Goal: Transaction & Acquisition: Obtain resource

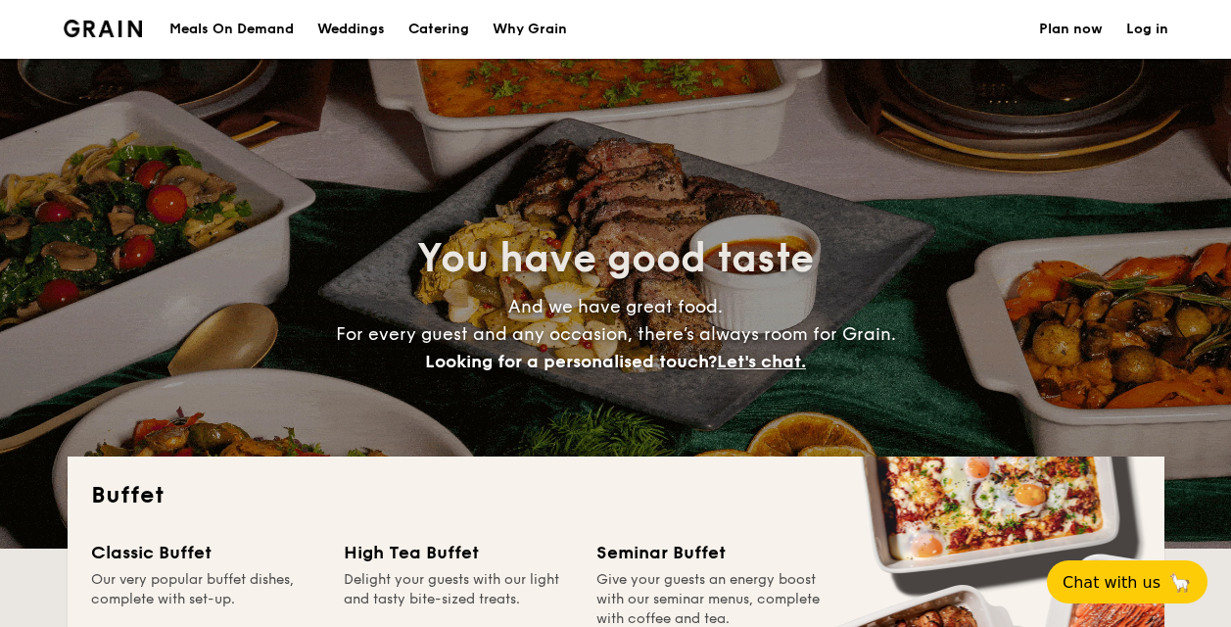
select select
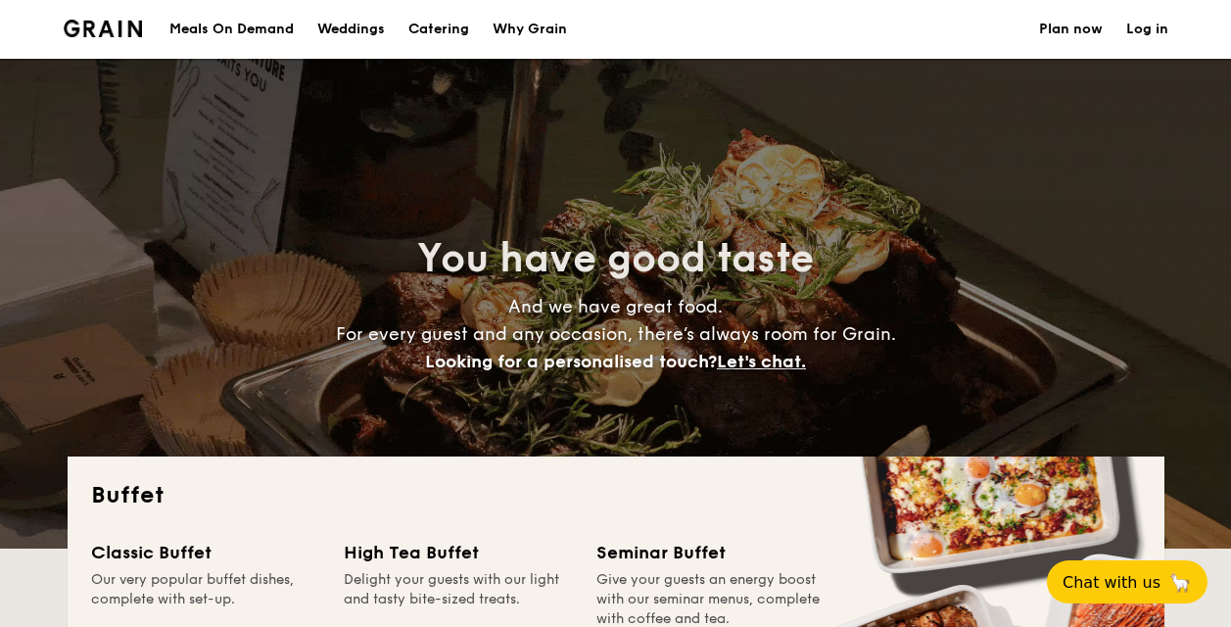
click at [440, 19] on h1 "Catering" at bounding box center [438, 29] width 61 height 59
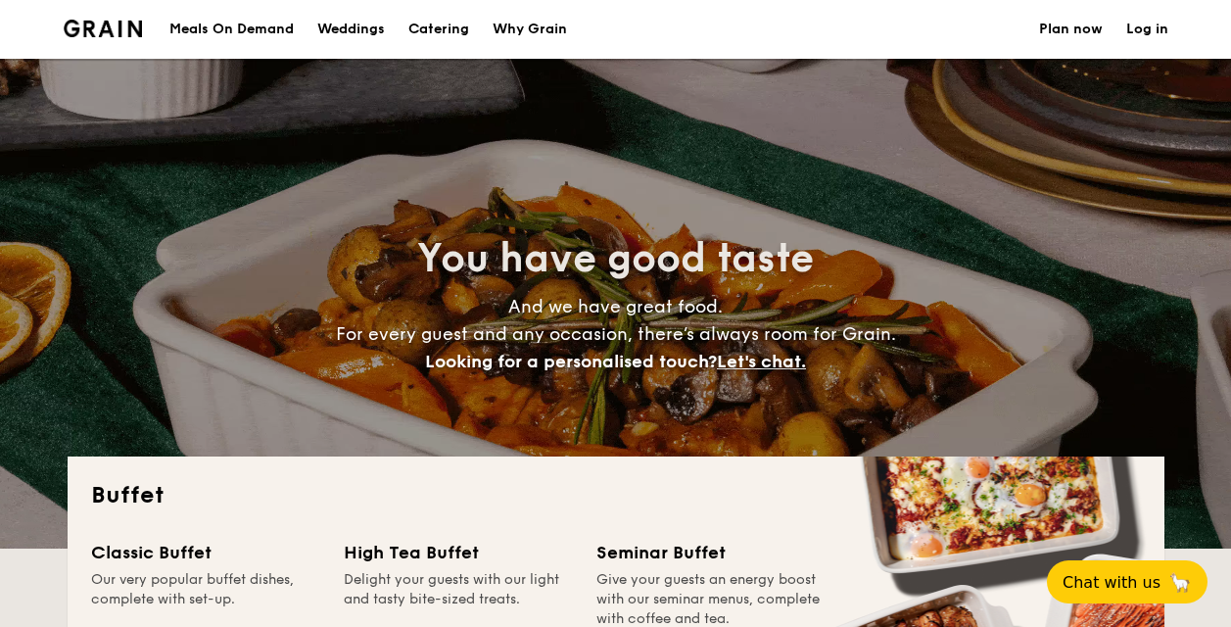
click at [432, 25] on h1 "Catering" at bounding box center [438, 29] width 61 height 59
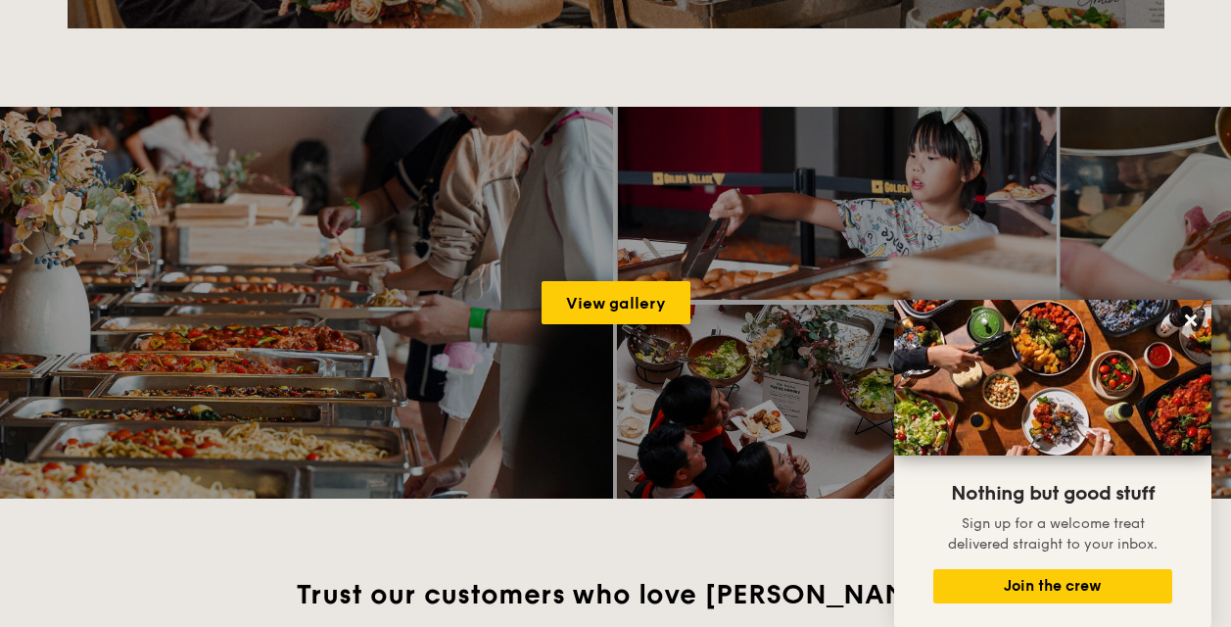
scroll to position [2939, 0]
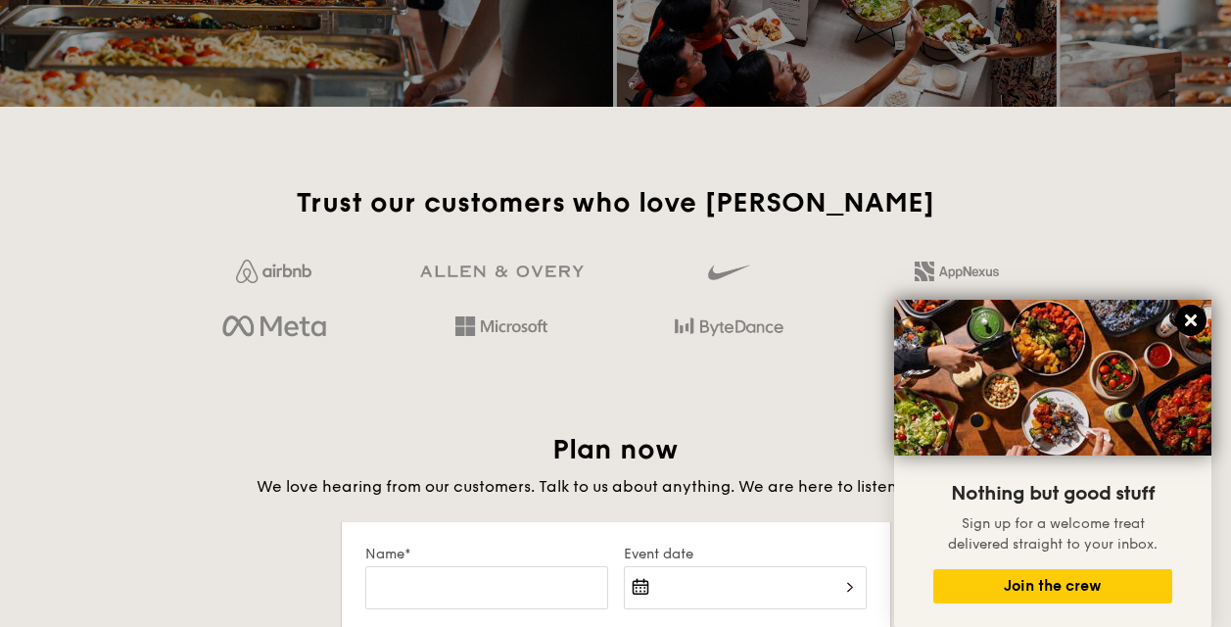
click at [1198, 324] on icon at bounding box center [1191, 320] width 18 height 18
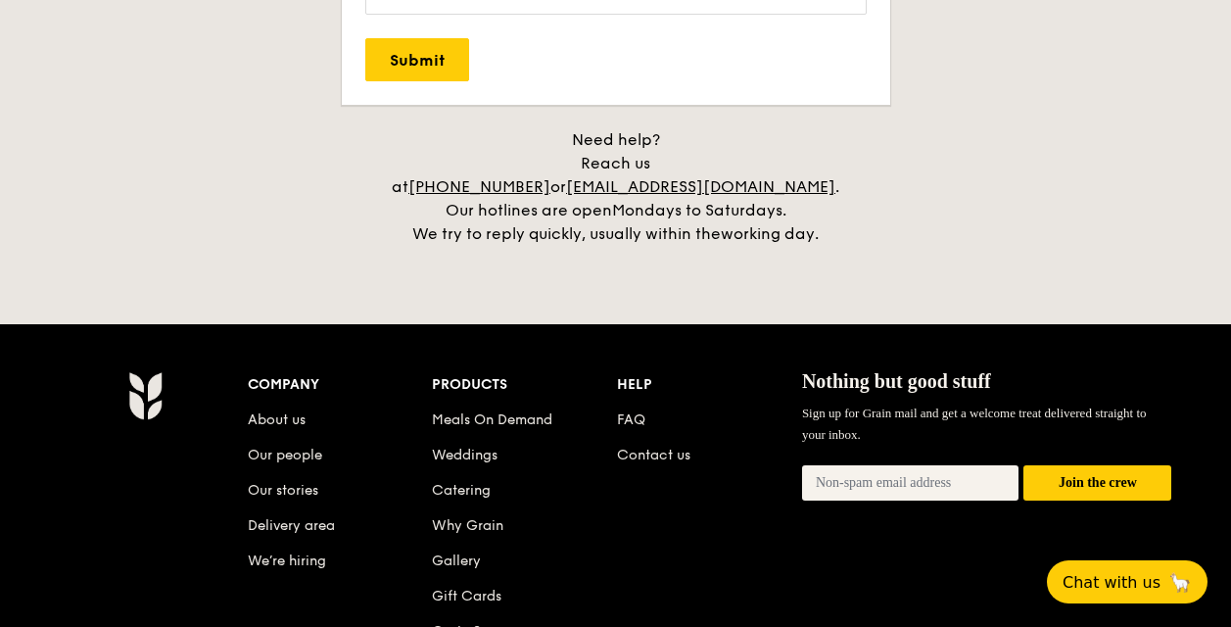
scroll to position [4044, 0]
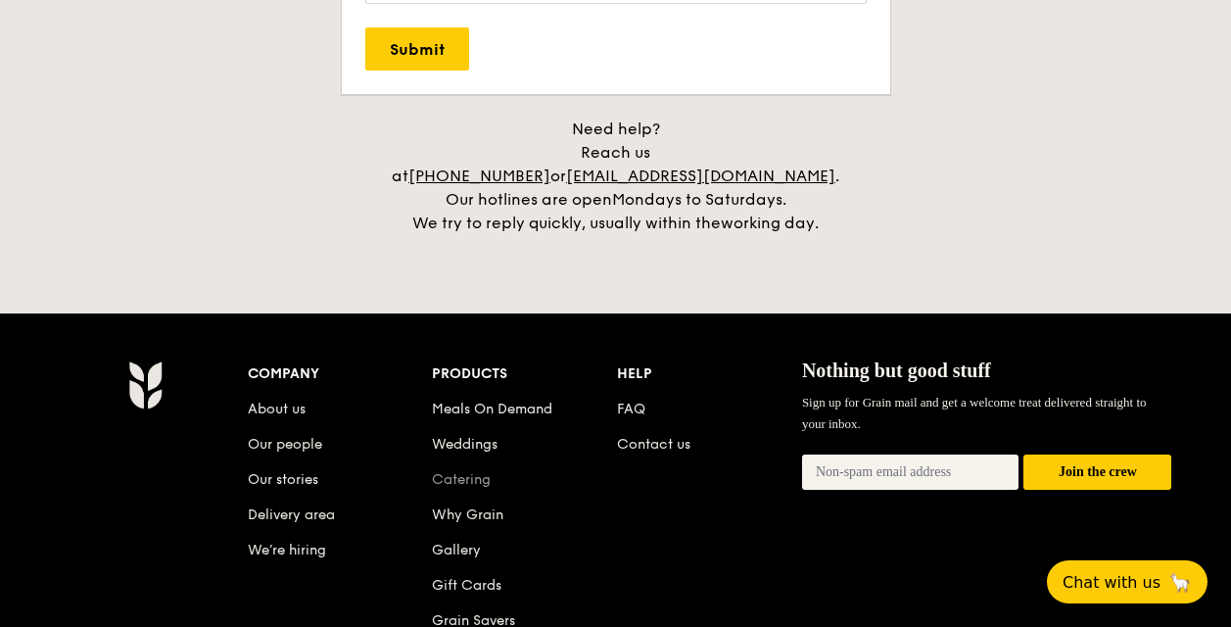
click at [461, 471] on link "Catering" at bounding box center [461, 479] width 59 height 17
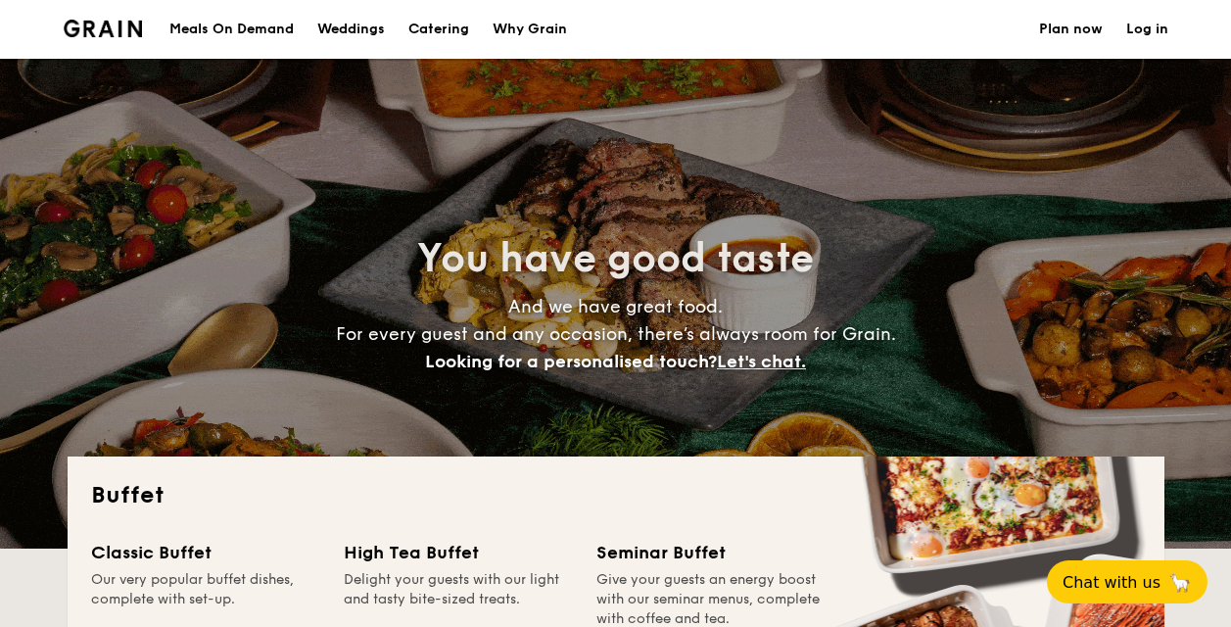
select select
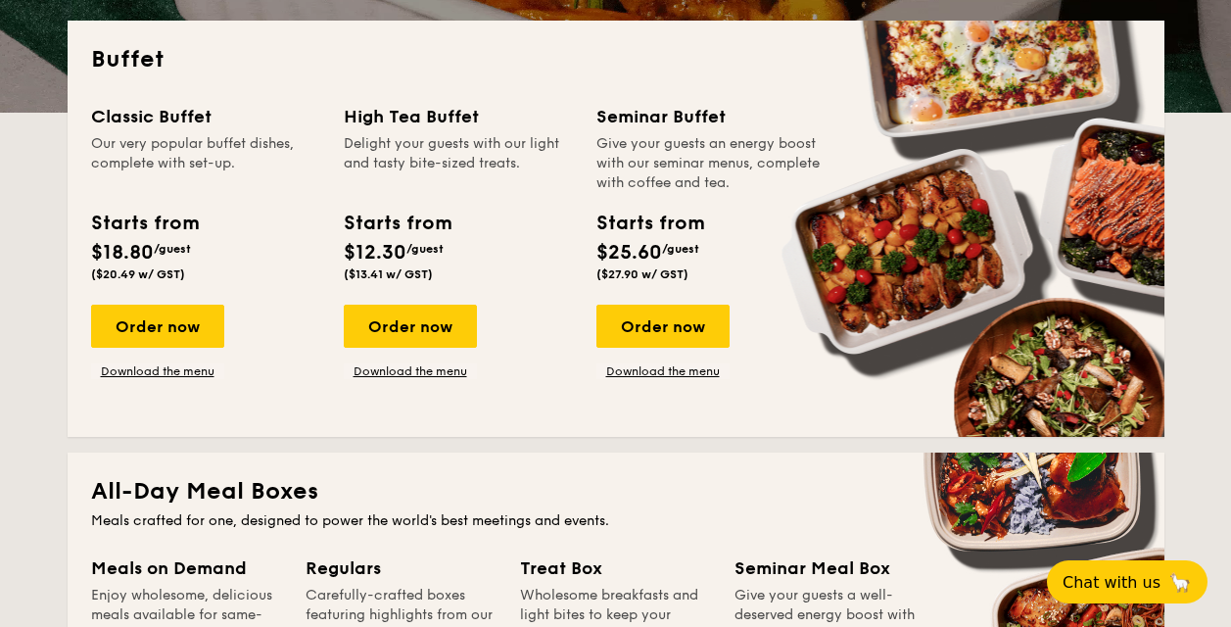
scroll to position [392, 0]
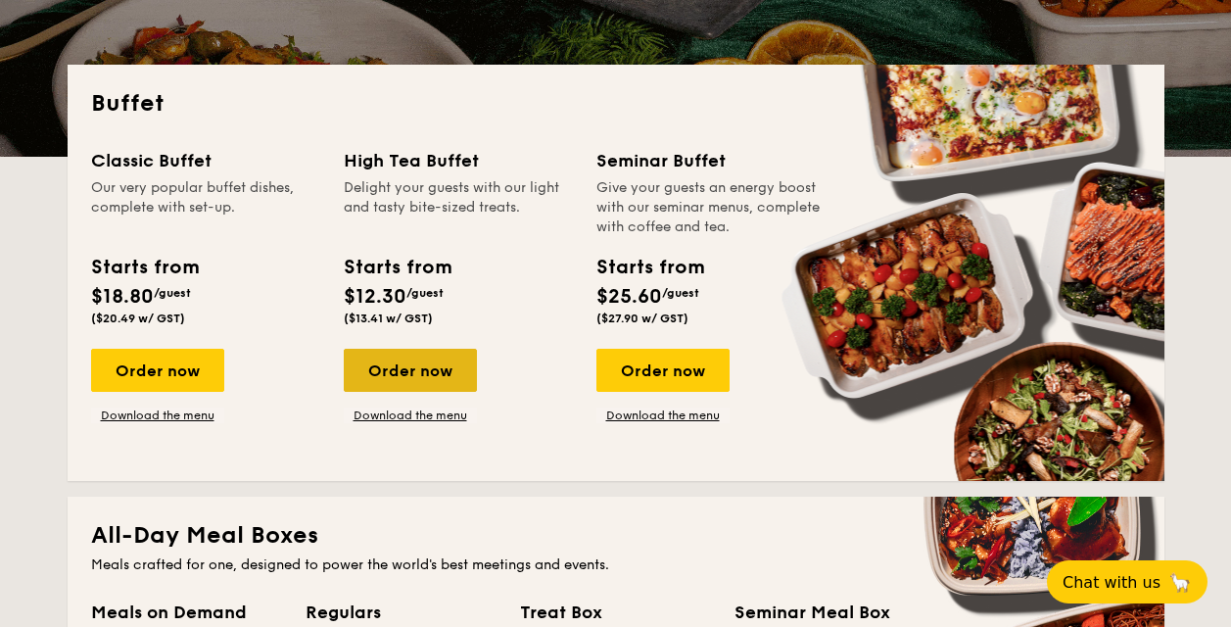
click at [423, 371] on div "Order now" at bounding box center [410, 370] width 133 height 43
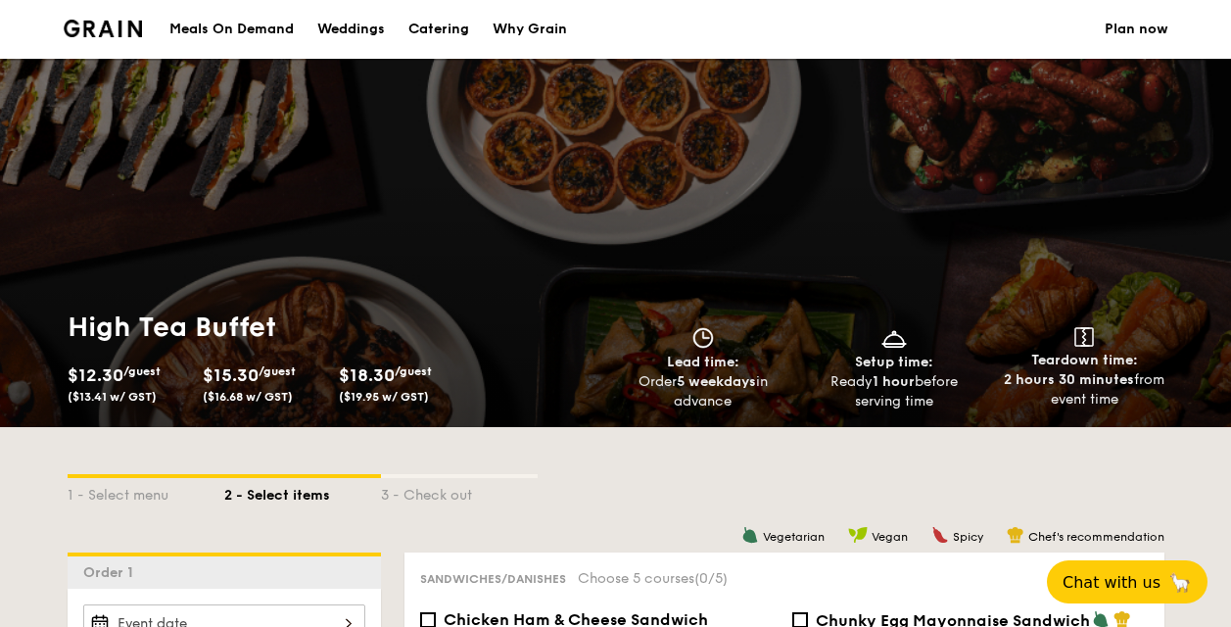
scroll to position [465, 0]
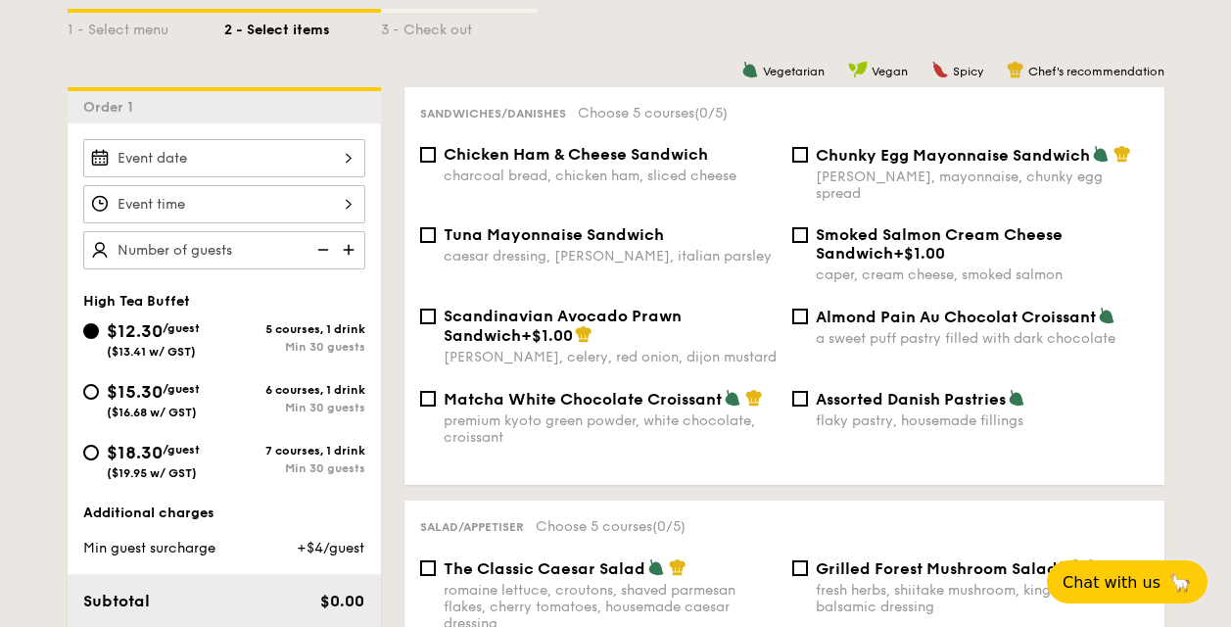
select select
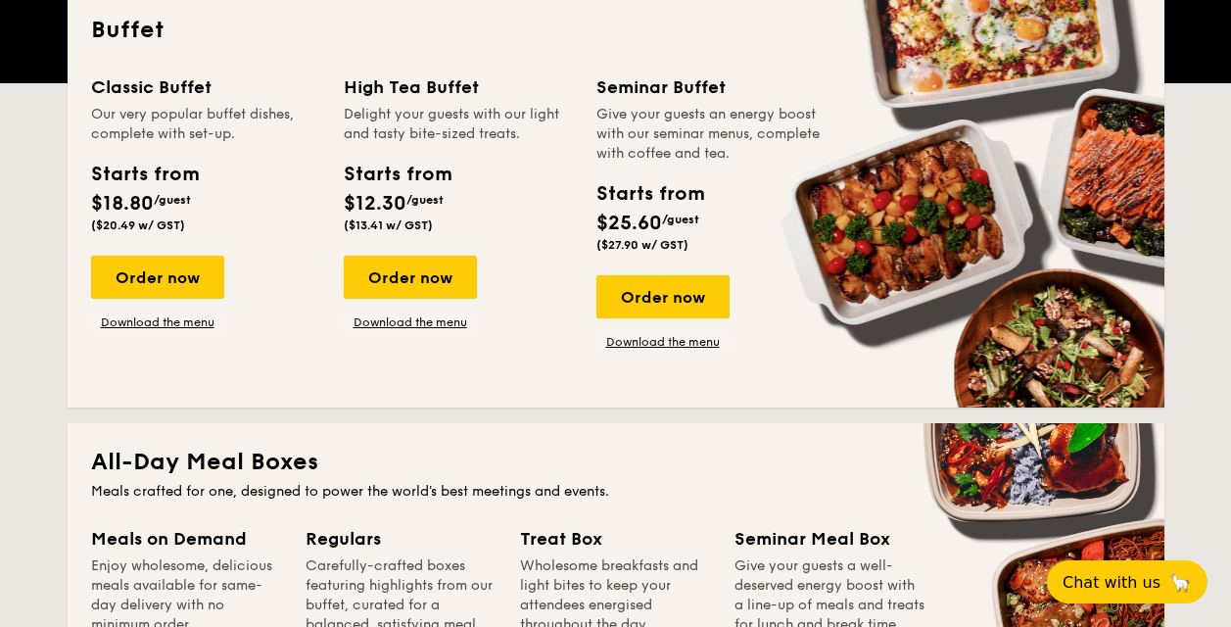
scroll to position [271, 0]
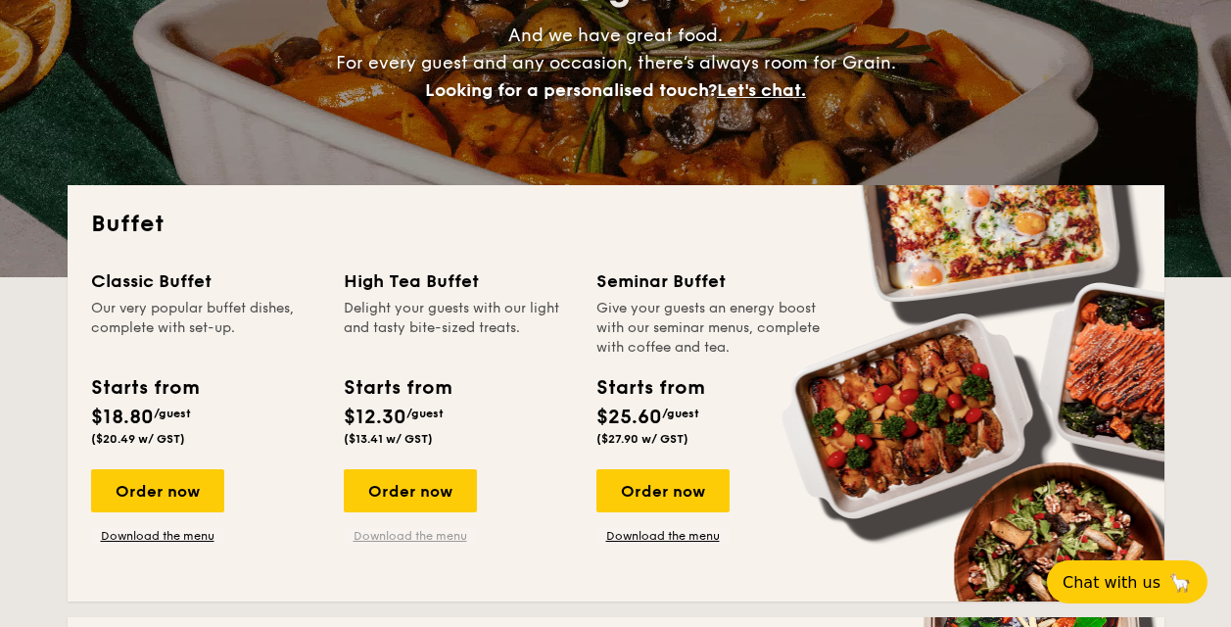
click at [405, 535] on link "Download the menu" at bounding box center [410, 536] width 133 height 16
